Goal: Task Accomplishment & Management: Complete application form

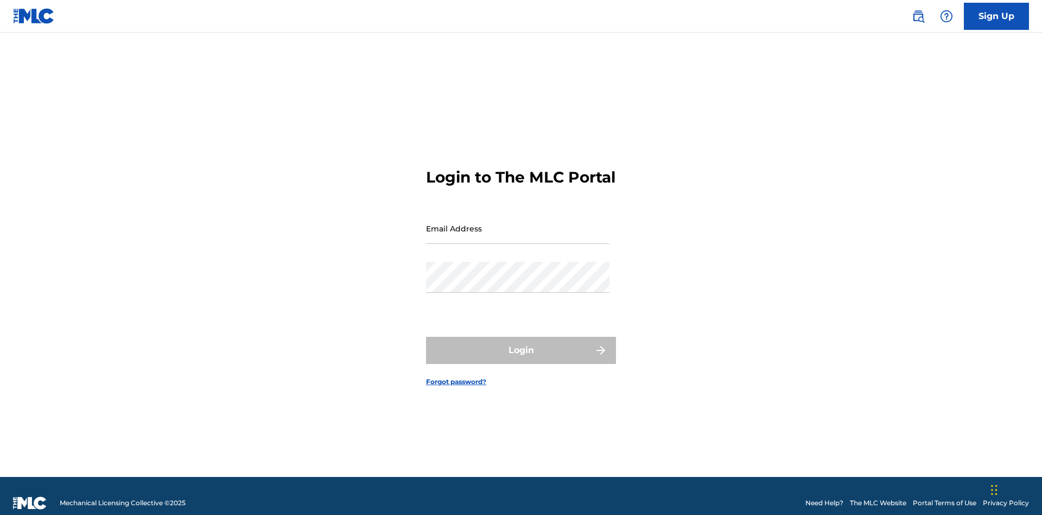
scroll to position [14, 0]
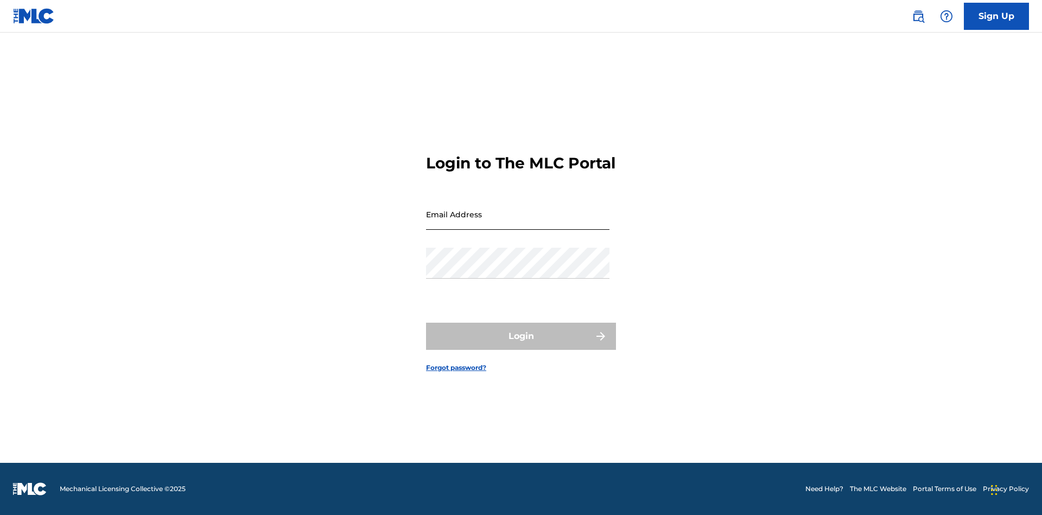
click at [518, 223] on input "Email Address" at bounding box center [517, 214] width 183 height 31
type input "Duke.McTesterson@gmail.com"
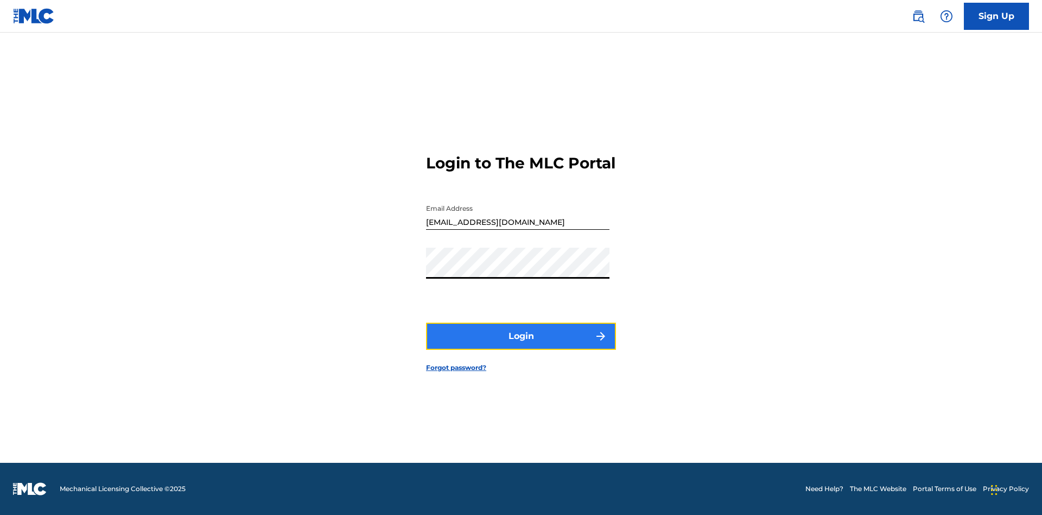
click at [521, 345] on button "Login" at bounding box center [521, 335] width 190 height 27
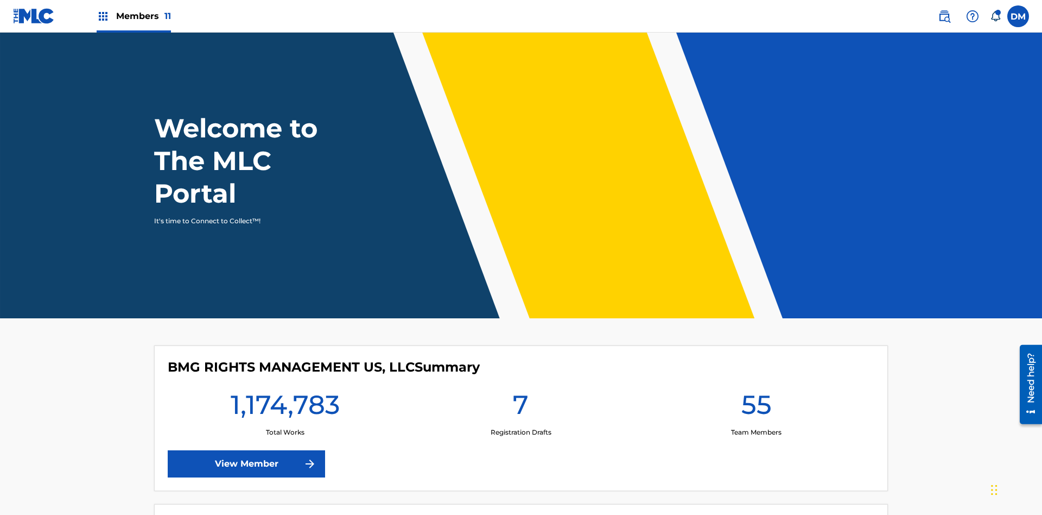
click at [134, 16] on span "Members 11" at bounding box center [143, 16] width 55 height 12
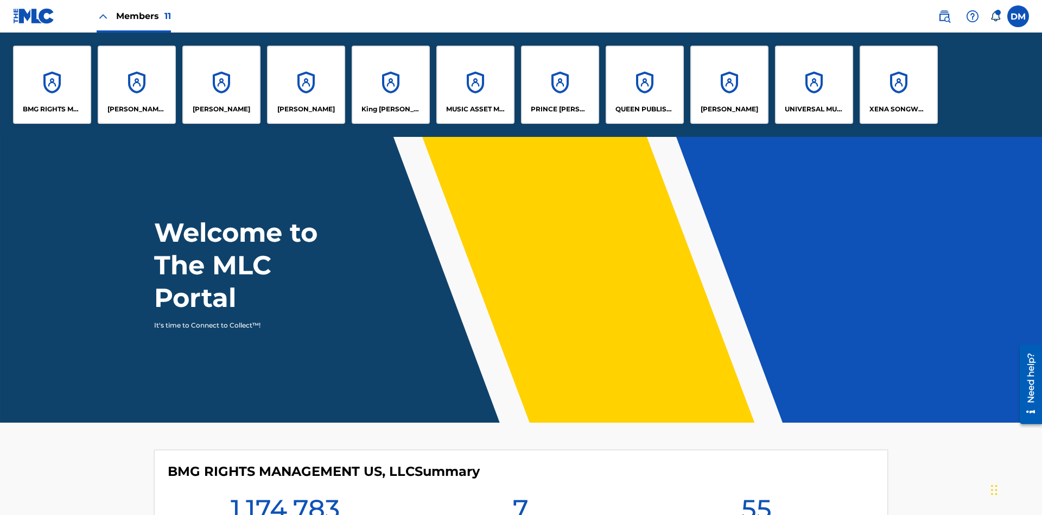
scroll to position [39, 0]
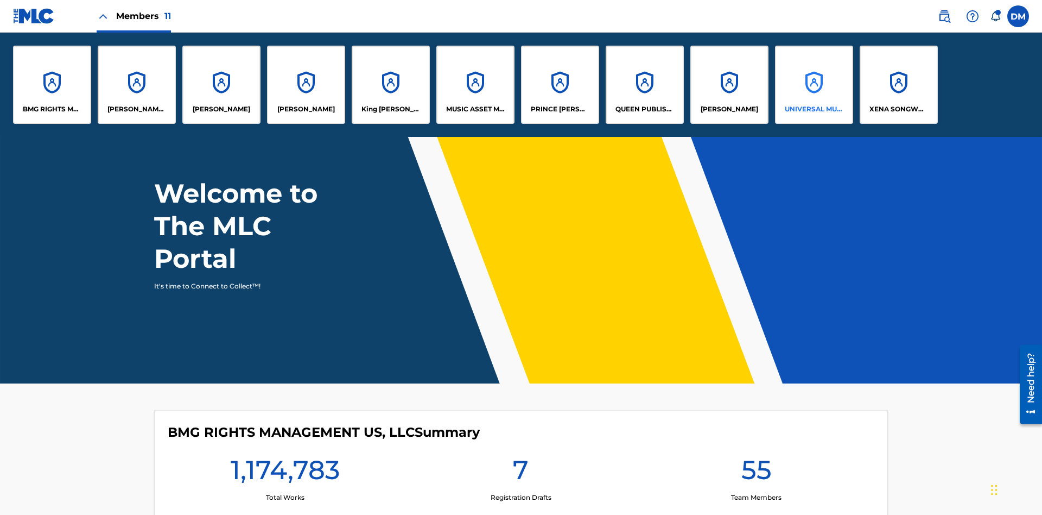
click at [814, 109] on p "UNIVERSAL MUSIC PUB GROUP" at bounding box center [814, 109] width 59 height 10
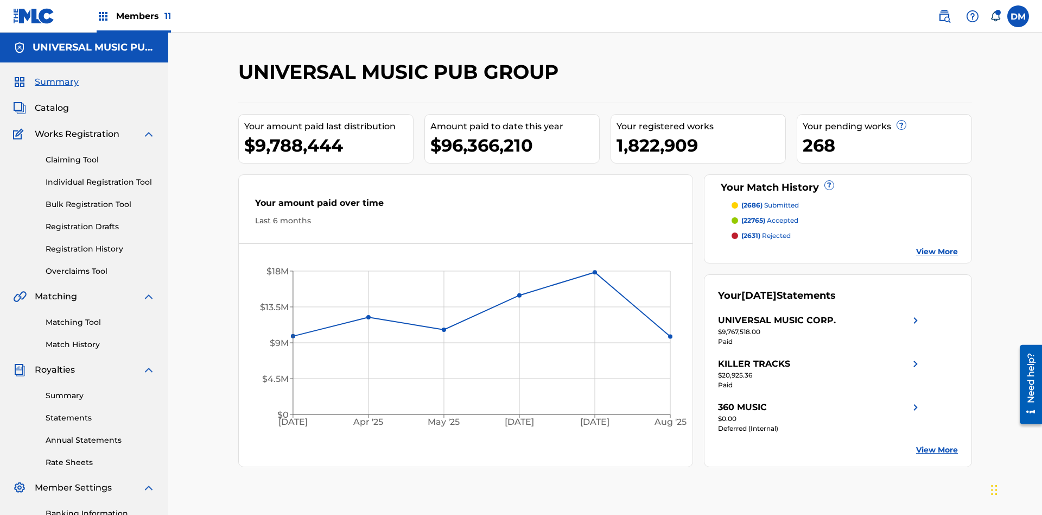
scroll to position [111, 0]
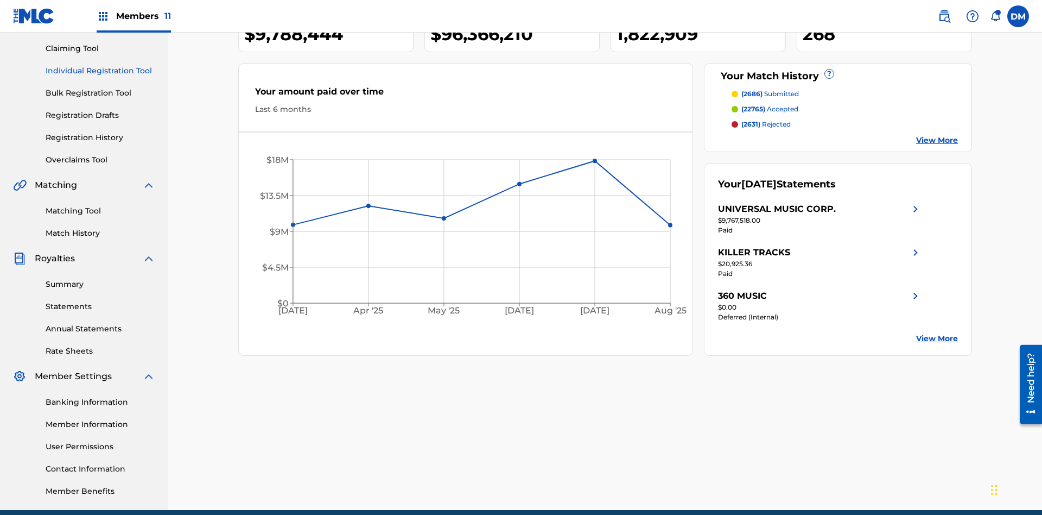
click at [100, 71] on link "Individual Registration Tool" at bounding box center [101, 70] width 110 height 11
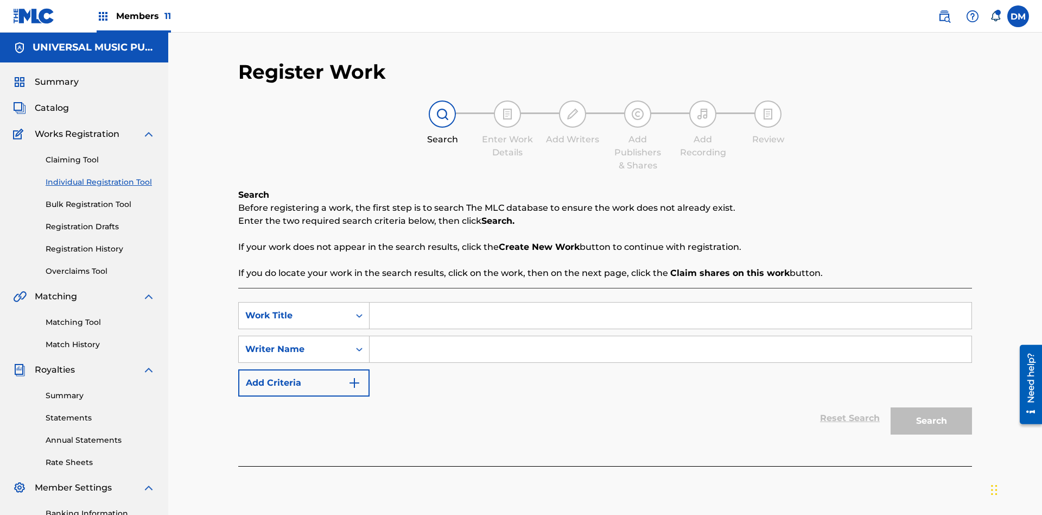
scroll to position [158, 0]
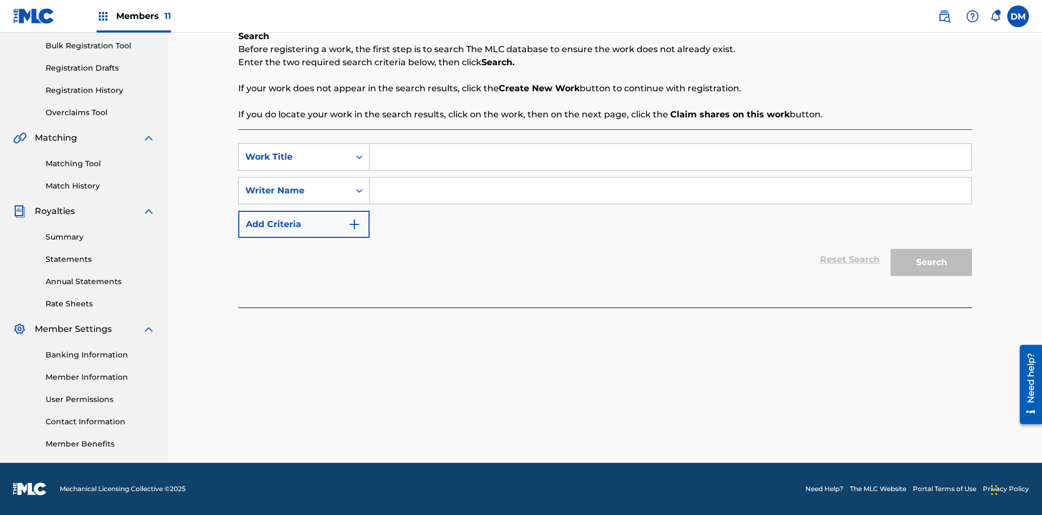
click at [670, 157] on input "Search Form" at bounding box center [671, 157] width 602 height 26
type input "Save At Writer-Add Writers Page Prior To Adding Roles"
click at [670, 191] on input "Search Form" at bounding box center [671, 190] width 602 height 26
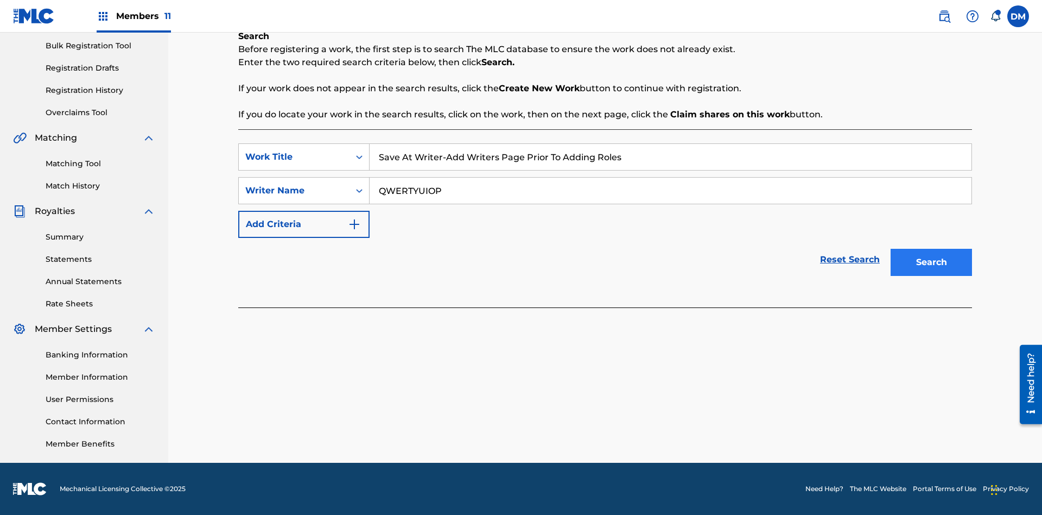
type input "QWERTYUIOP"
click at [931, 262] on button "Search" at bounding box center [931, 262] width 81 height 27
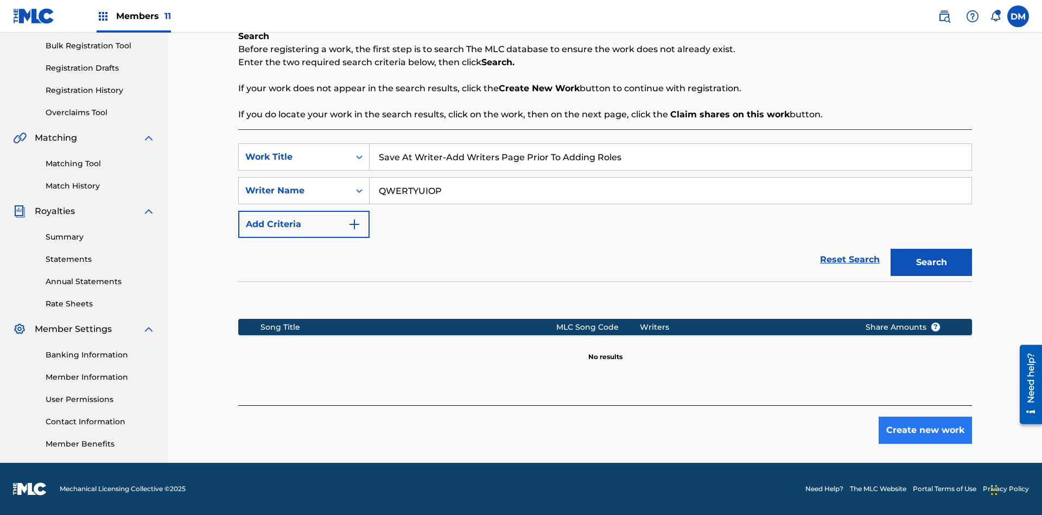
click at [925, 430] on button "Create new work" at bounding box center [925, 429] width 93 height 27
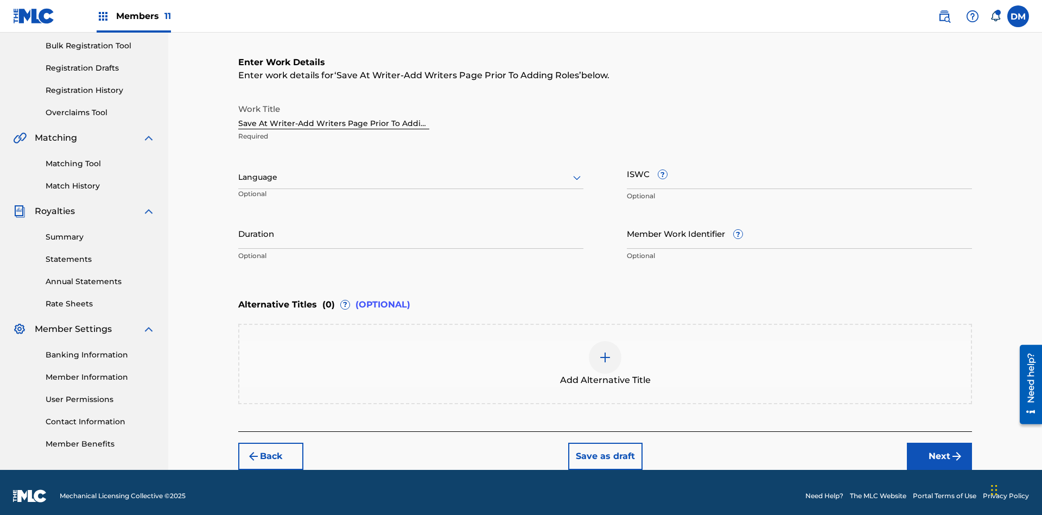
scroll to position [166, 0]
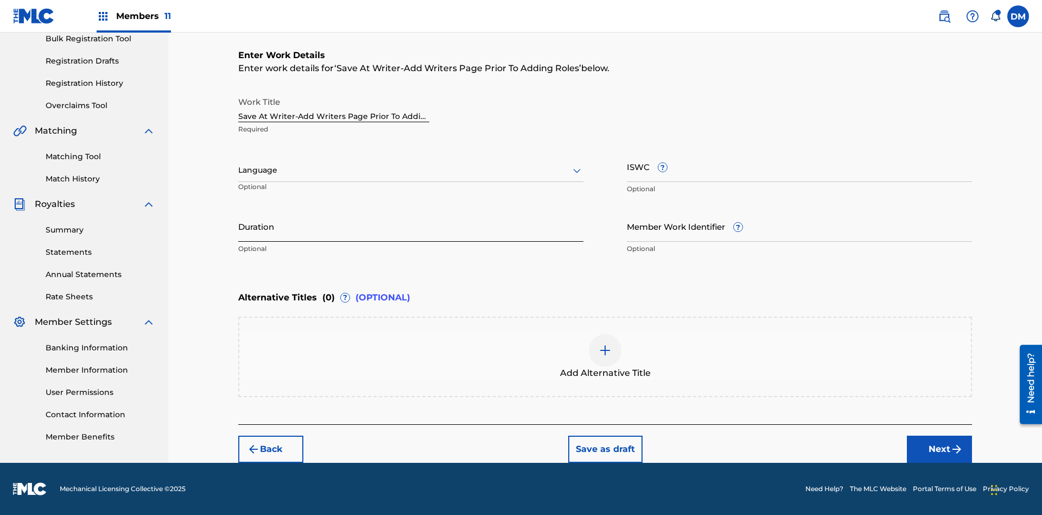
click at [411, 226] on input "Duration" at bounding box center [410, 226] width 345 height 31
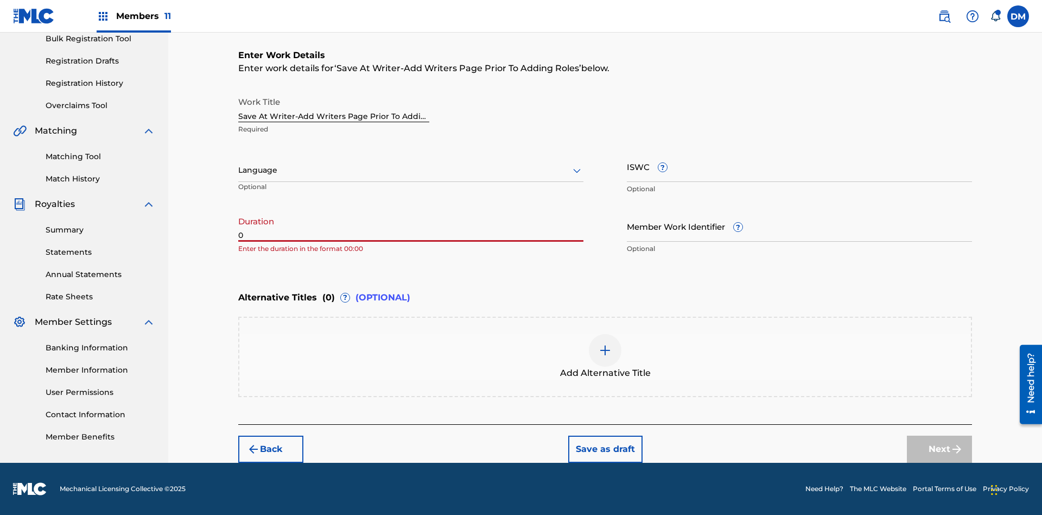
click at [411, 226] on input "0" at bounding box center [410, 226] width 345 height 31
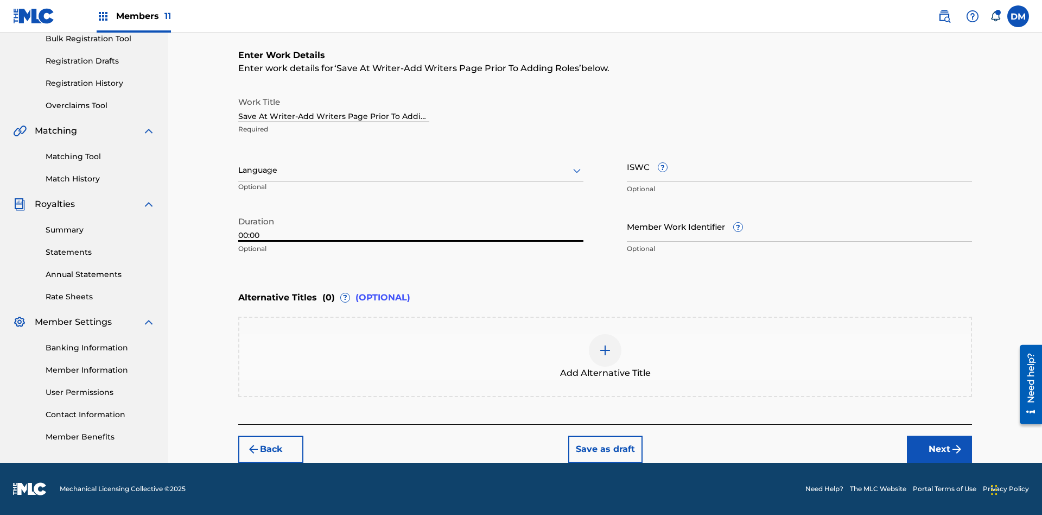
type input "00:00"
click at [577, 170] on icon at bounding box center [576, 170] width 13 height 13
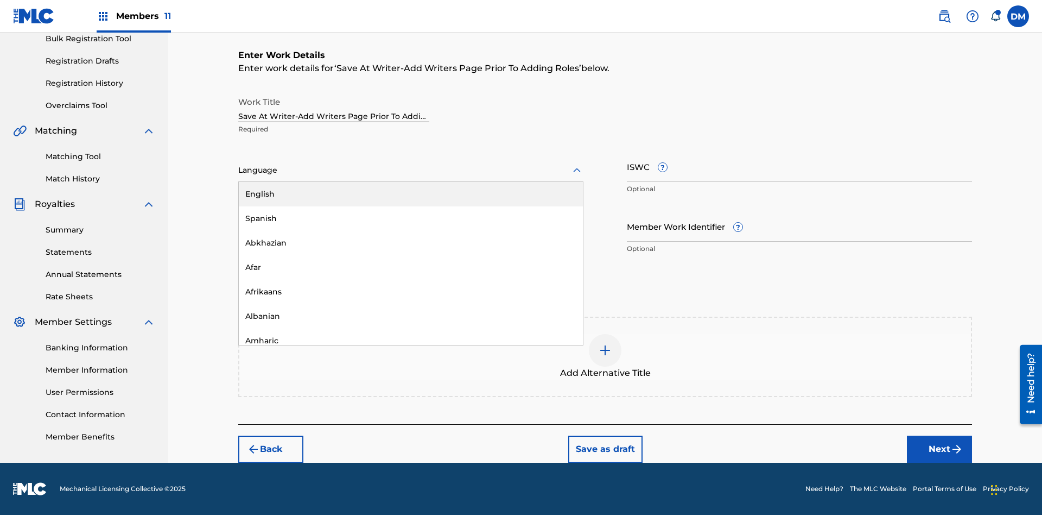
click at [411, 267] on div "Afar" at bounding box center [411, 267] width 344 height 24
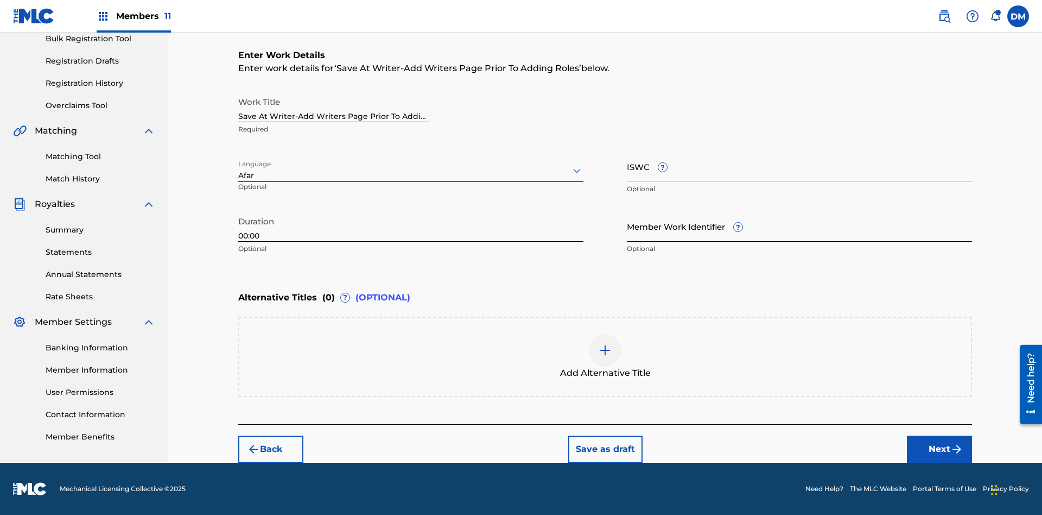
click at [800, 226] on input "Member Work Identifier ?" at bounding box center [799, 226] width 345 height 31
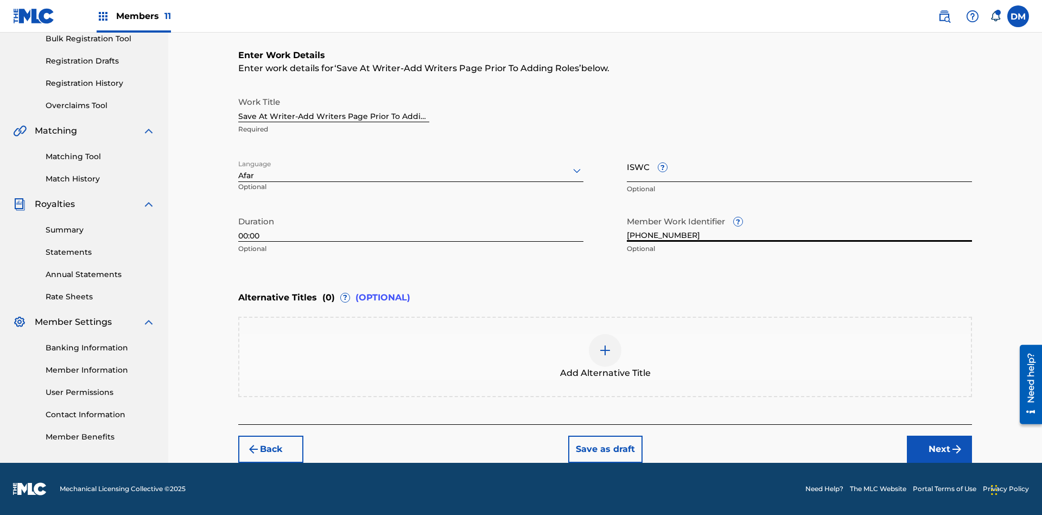
type input "2025.09.18.04"
click at [800, 166] on input "ISWC ?" at bounding box center [799, 166] width 345 height 31
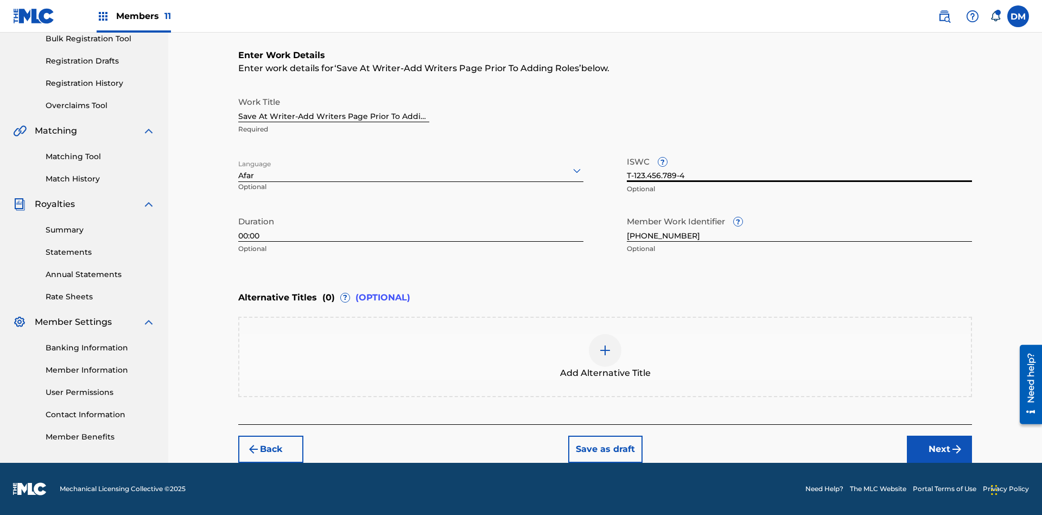
scroll to position [0, 0]
type input "T-123.456.789-4"
click at [605, 356] on img at bounding box center [605, 350] width 13 height 13
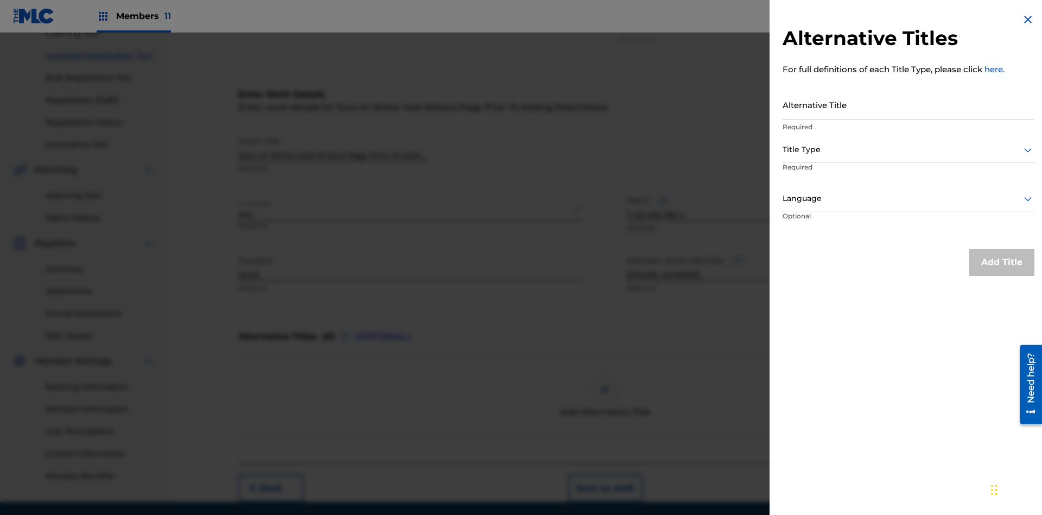
scroll to position [150, 0]
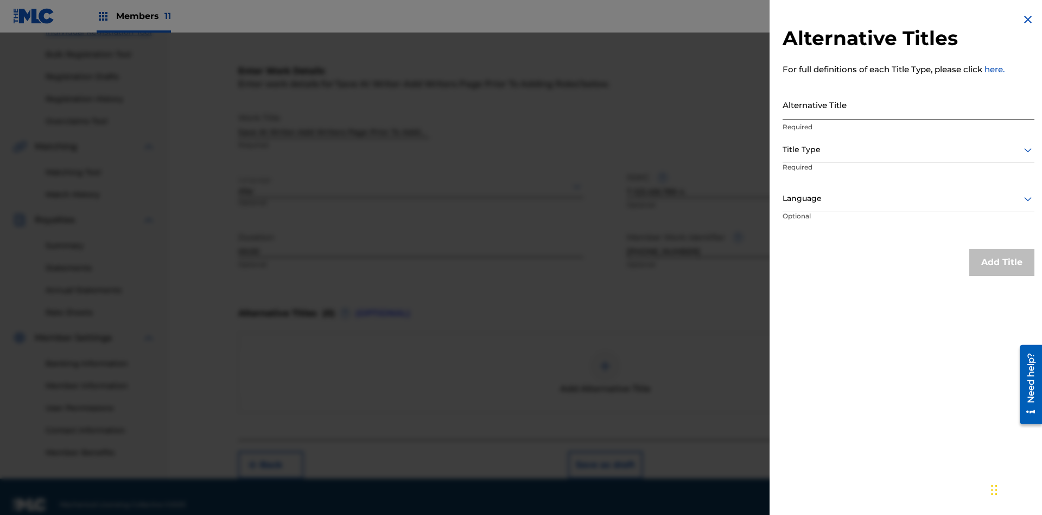
click at [909, 104] on input "Alternative Title" at bounding box center [909, 104] width 252 height 31
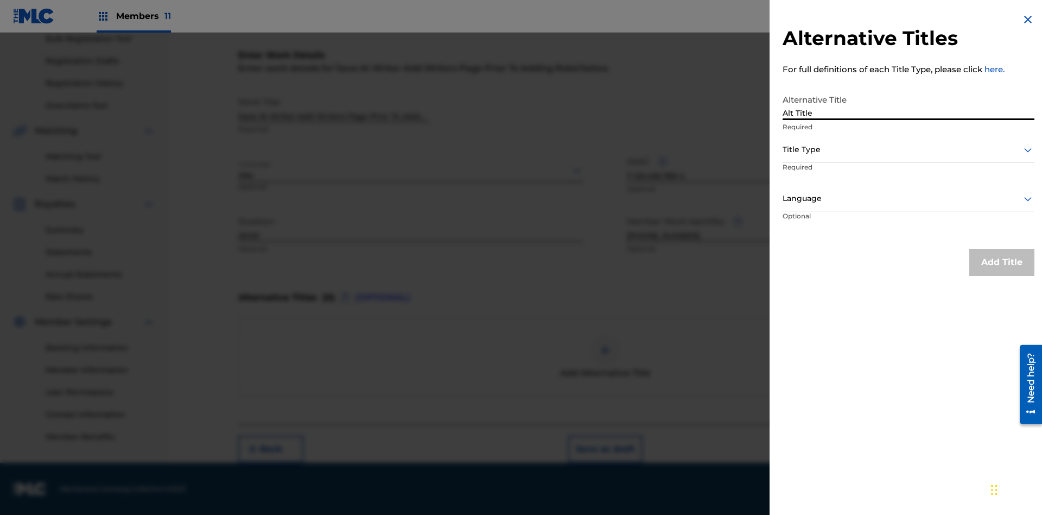
type input "Alt Title"
click at [909, 149] on div at bounding box center [909, 150] width 252 height 14
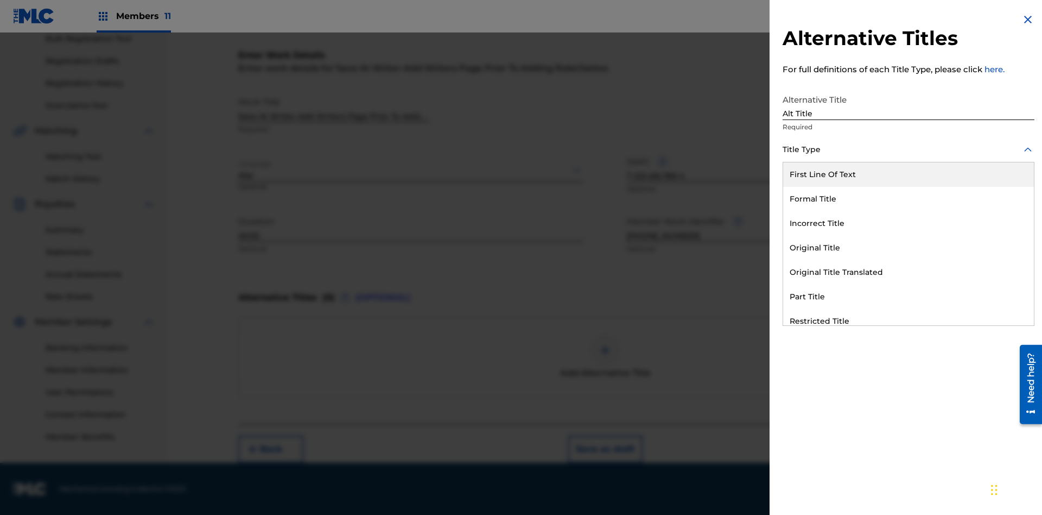
click at [909, 248] on div "Original Title" at bounding box center [908, 248] width 251 height 24
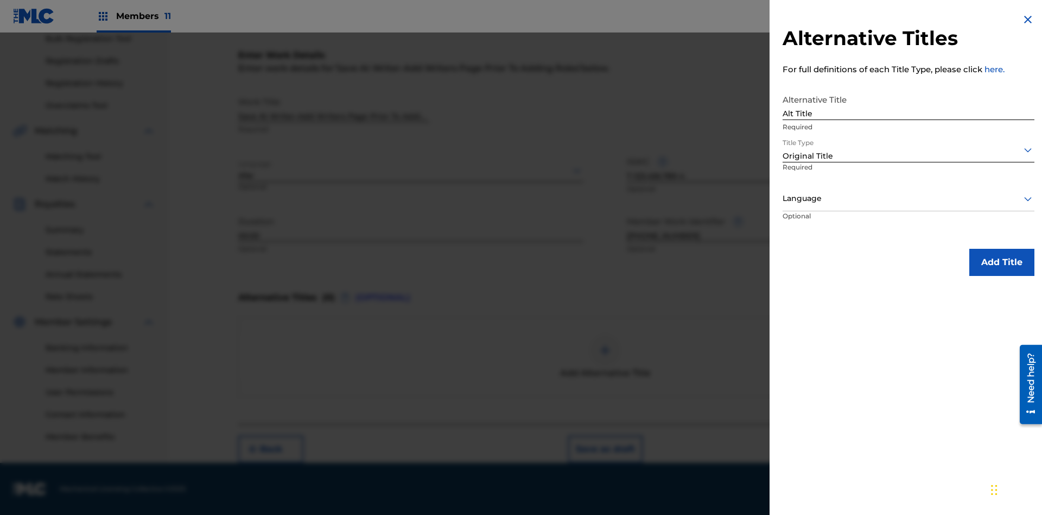
click at [909, 198] on div at bounding box center [909, 199] width 252 height 14
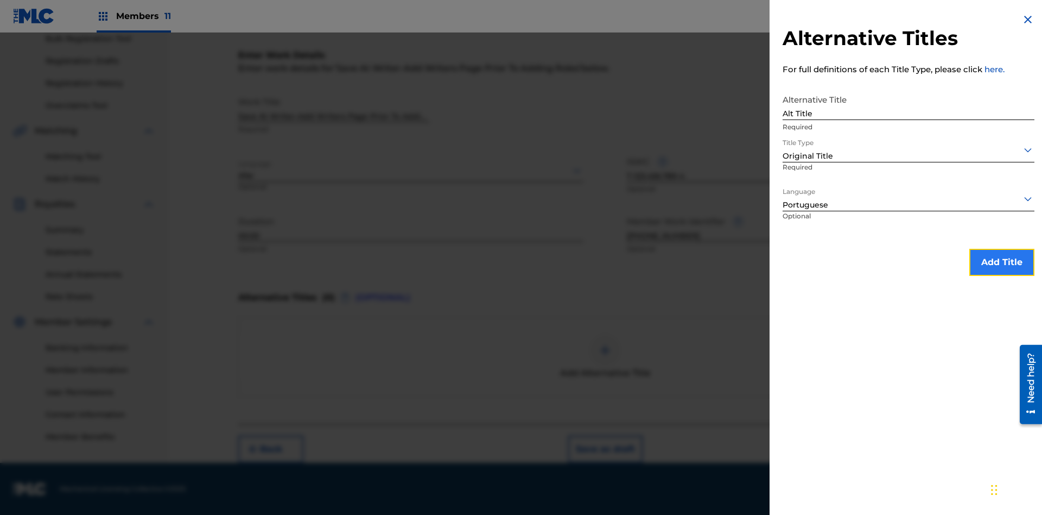
click at [1002, 262] on button "Add Title" at bounding box center [1001, 262] width 65 height 27
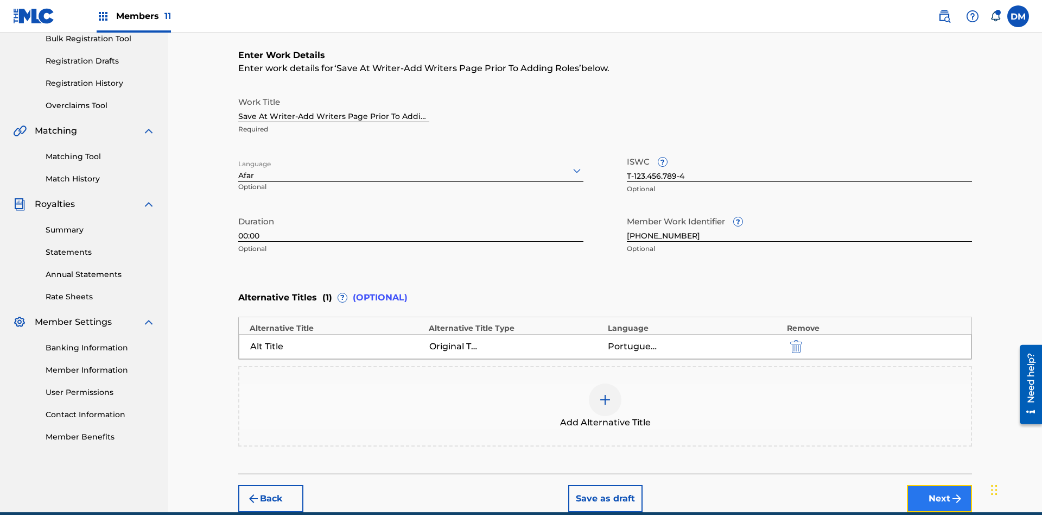
click at [940, 485] on button "Next" at bounding box center [939, 498] width 65 height 27
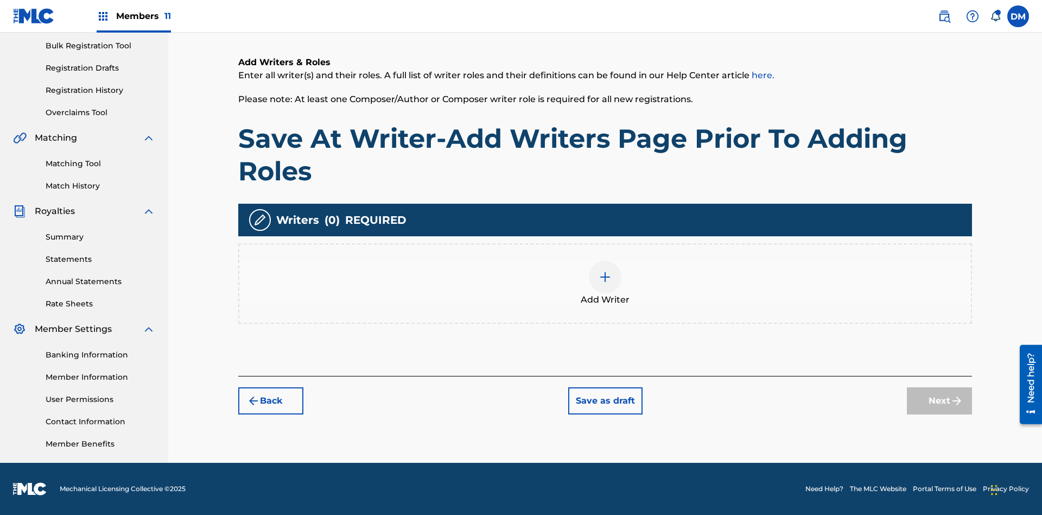
click at [605, 283] on img at bounding box center [605, 276] width 13 height 13
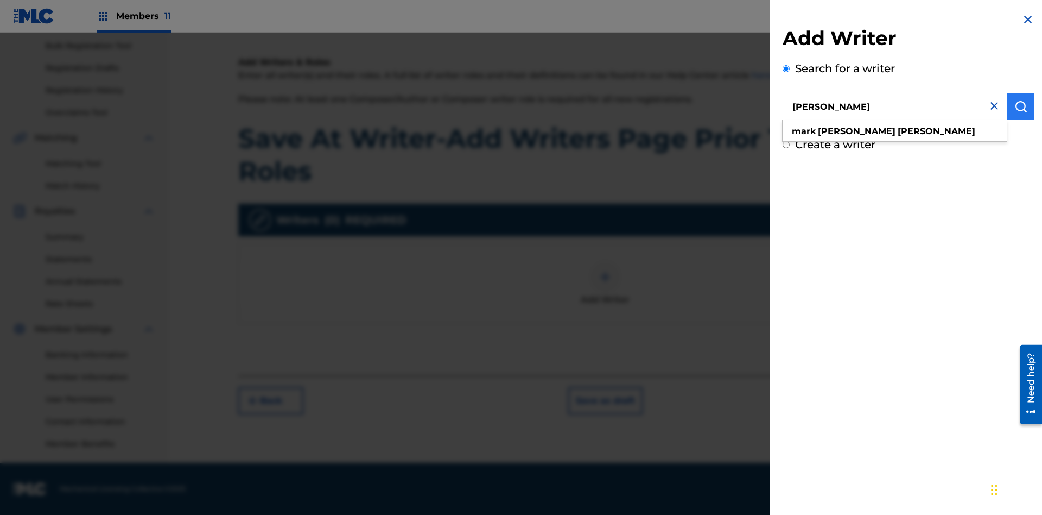
type input "MARK STEVEN BERKOWITZ"
click at [1021, 106] on img "submit" at bounding box center [1020, 106] width 13 height 13
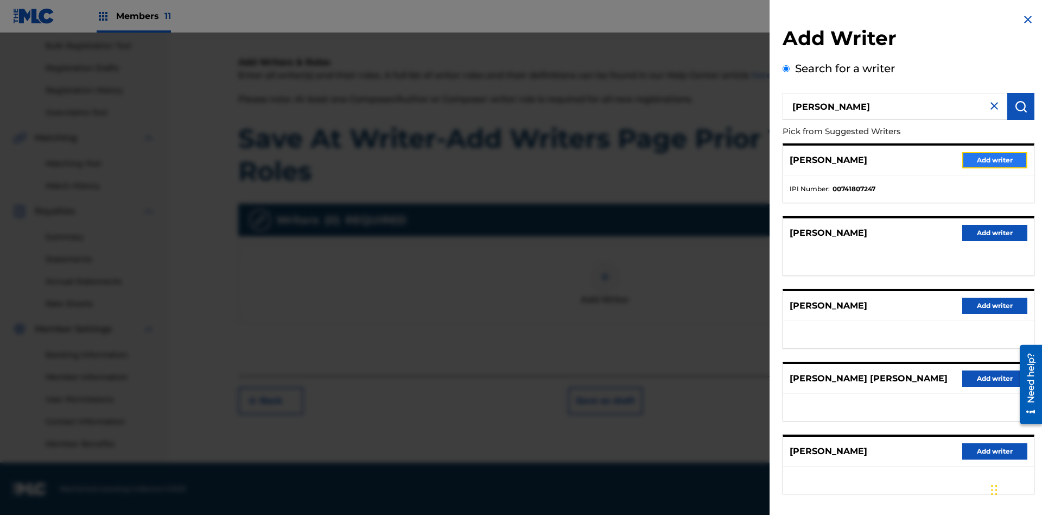
click at [995, 160] on button "Add writer" at bounding box center [994, 160] width 65 height 16
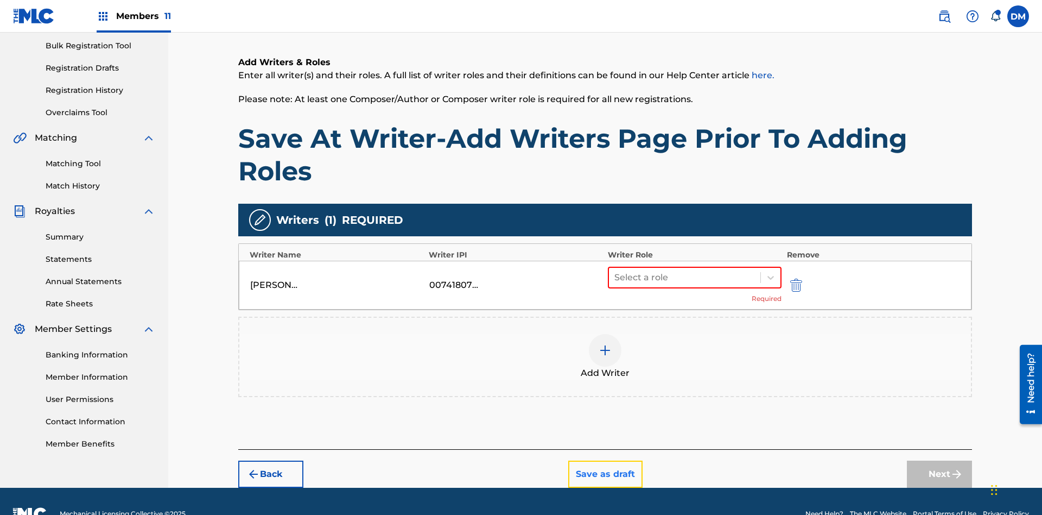
click at [605, 460] on button "Save as draft" at bounding box center [605, 473] width 74 height 27
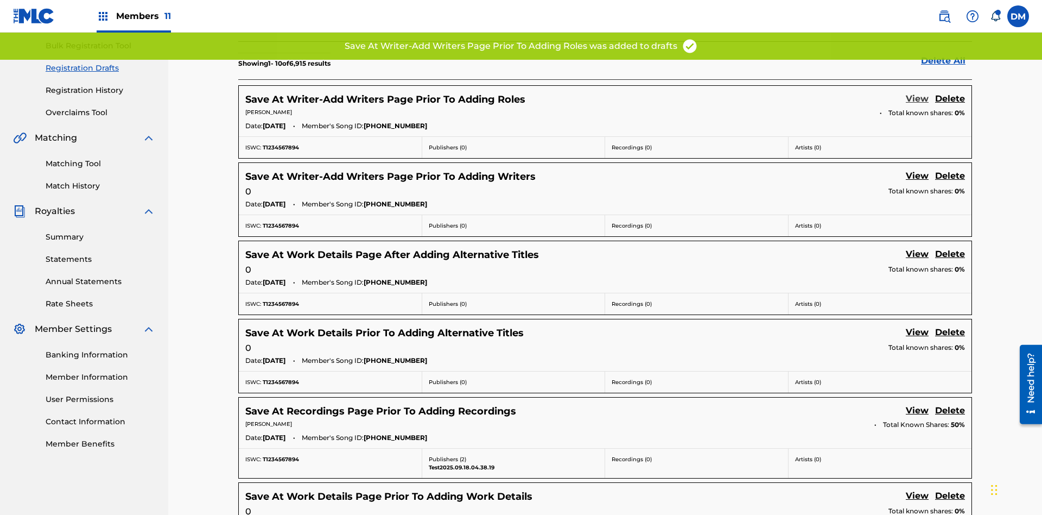
click at [917, 92] on link "View" at bounding box center [917, 99] width 23 height 15
